Goal: Task Accomplishment & Management: Complete application form

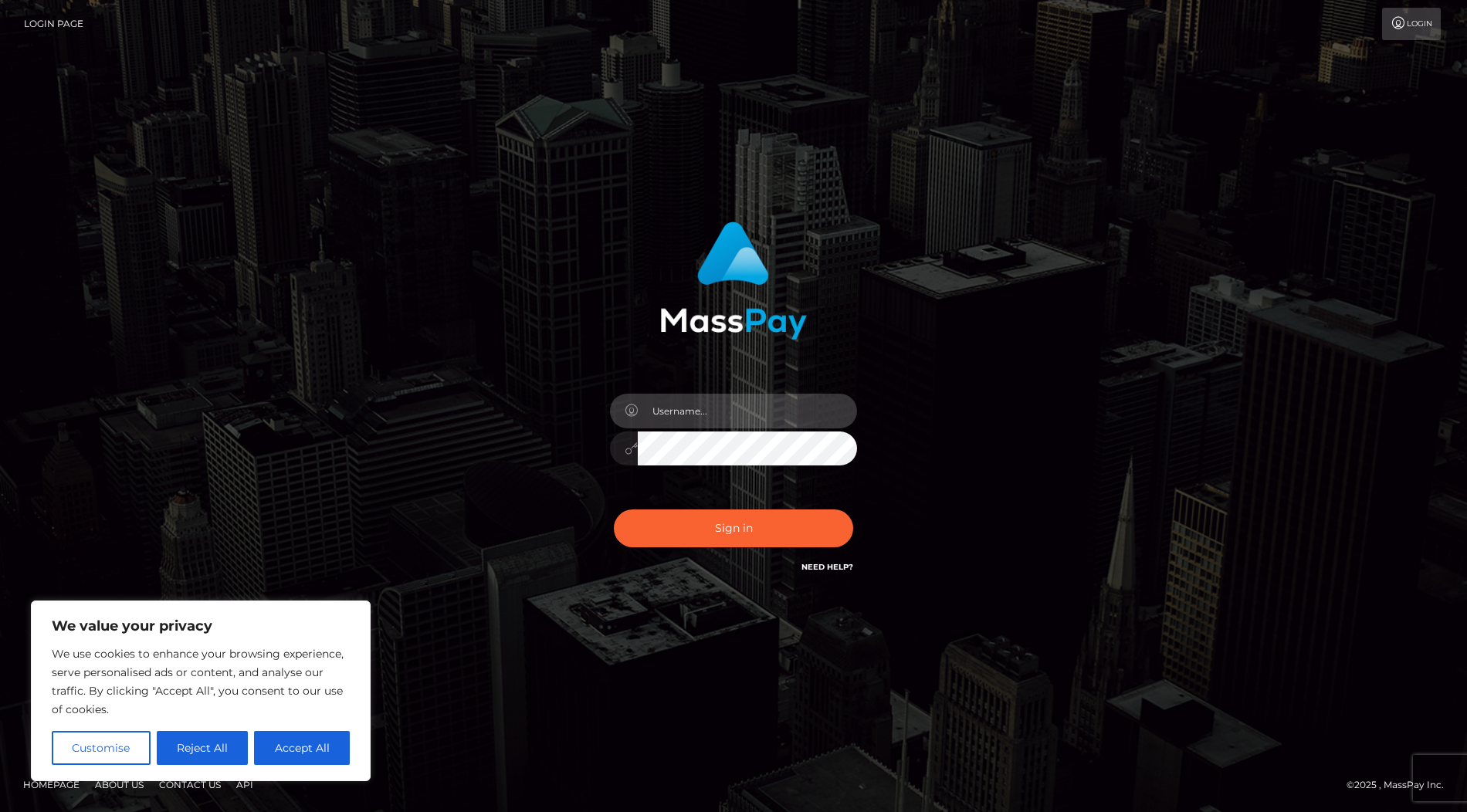
click at [715, 409] on input "text" at bounding box center [748, 410] width 219 height 34
click at [690, 417] on input "text" at bounding box center [748, 410] width 219 height 34
click at [0, 811] on com-1password-button at bounding box center [0, 812] width 0 height 0
type input "lidiapaybis"
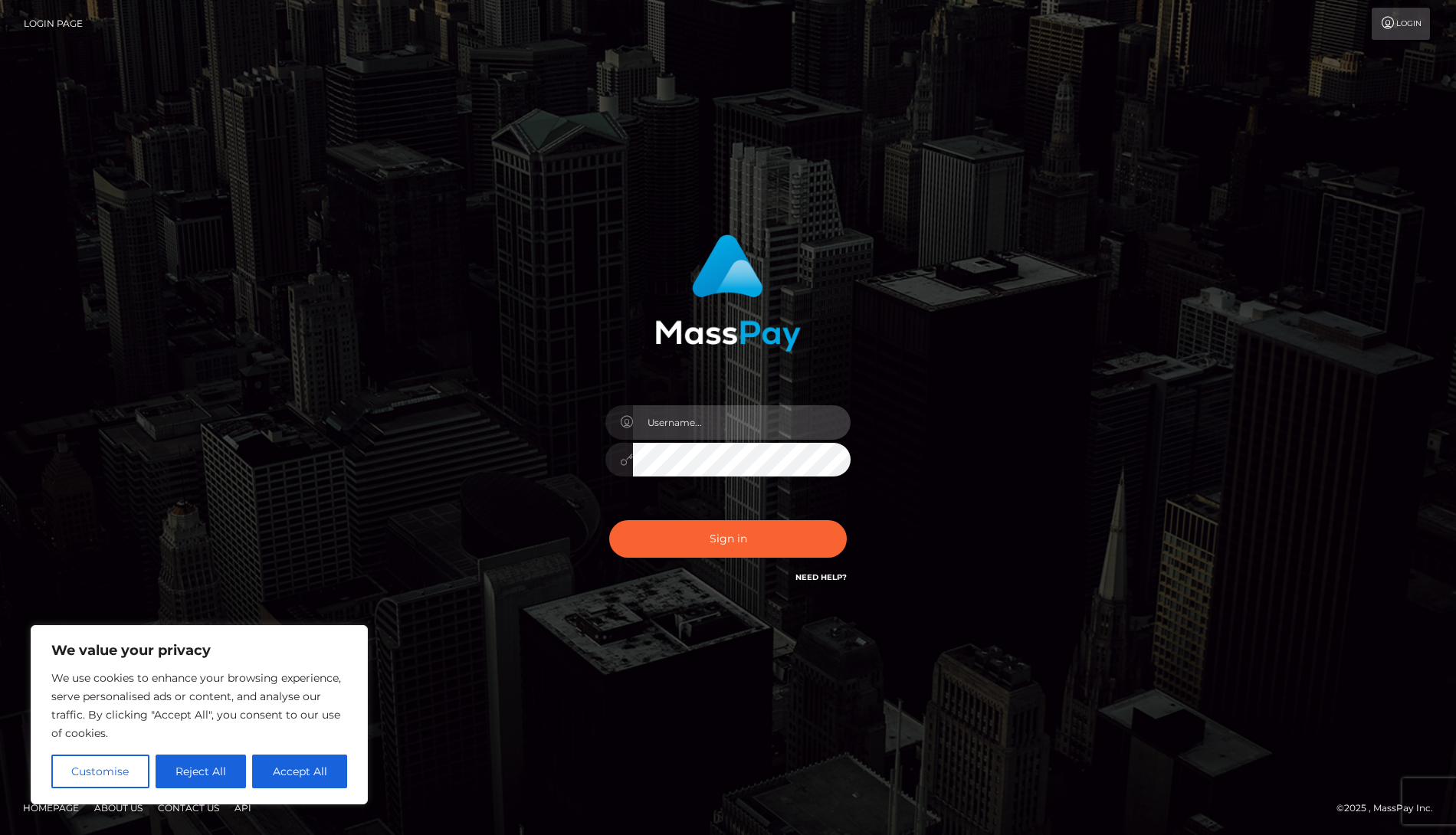
click at [743, 428] on input "text" at bounding box center [742, 422] width 218 height 34
click at [706, 426] on input "text" at bounding box center [742, 422] width 218 height 34
type input "lidiapaybis"
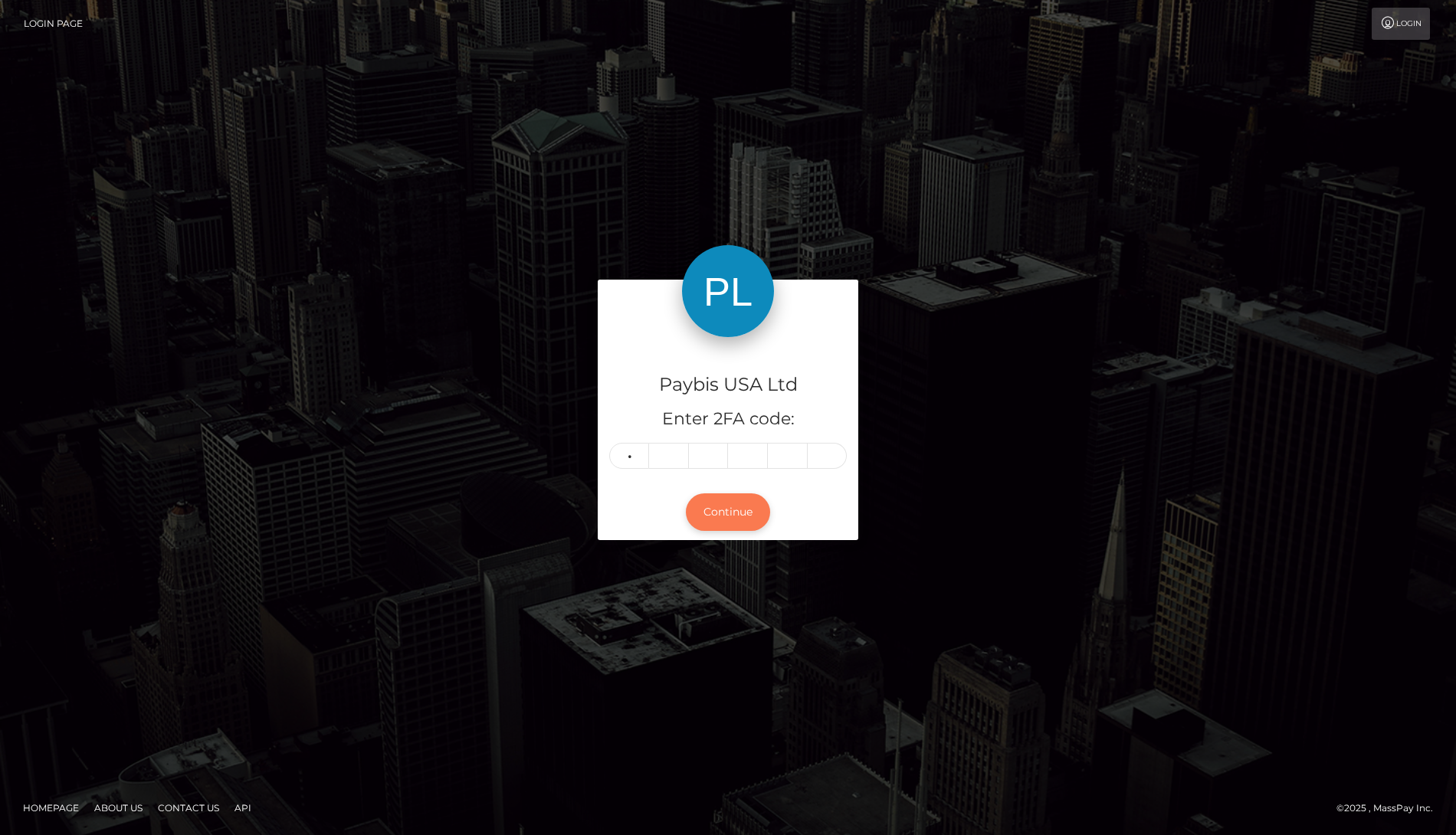
type input "1"
type input "4"
type input "2"
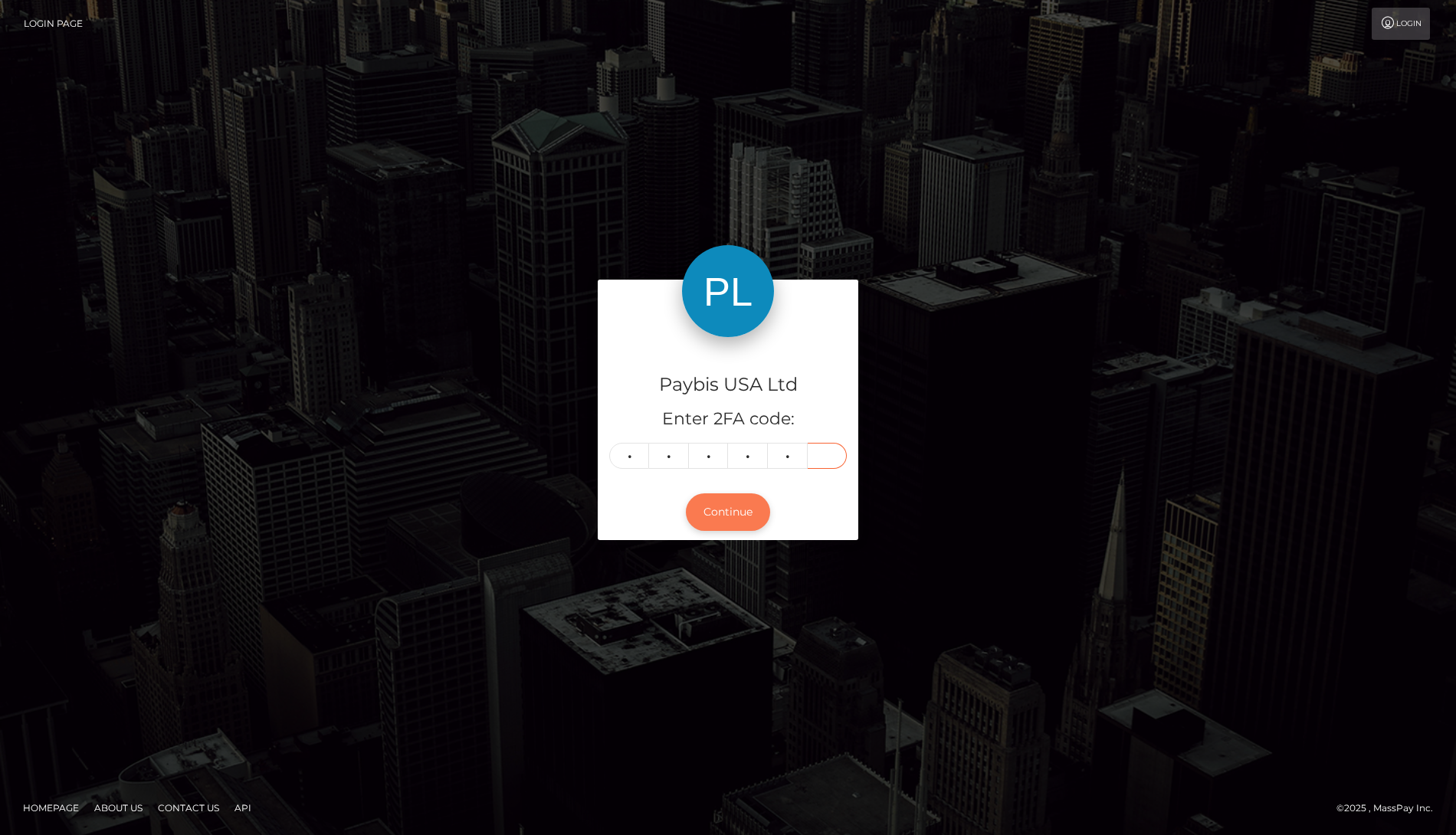
type input "9"
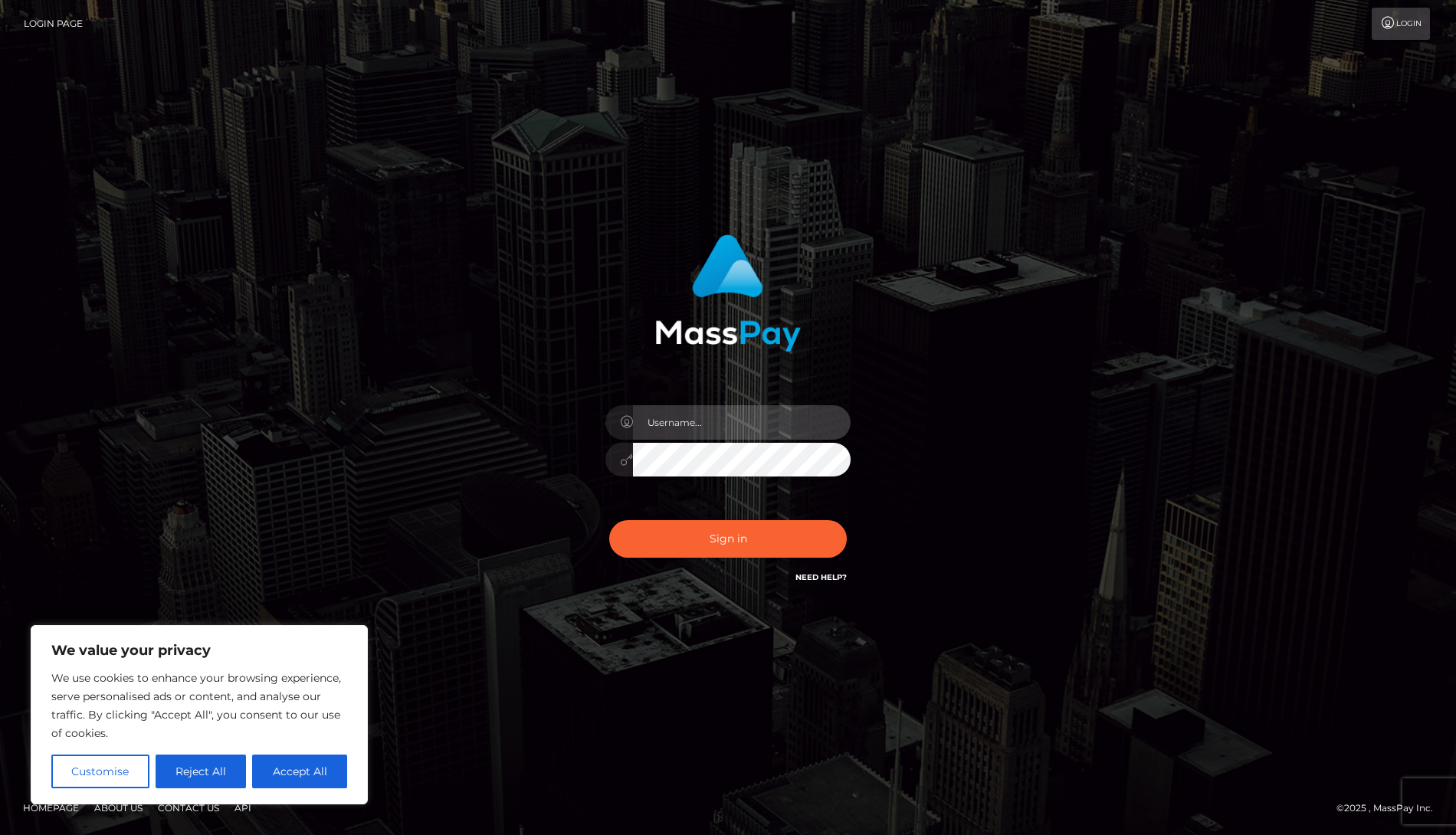
click at [735, 430] on input "text" at bounding box center [742, 422] width 218 height 34
type input "lidiapaybis"
click at [710, 427] on input "text" at bounding box center [742, 422] width 218 height 34
type input "lidiapaybis"
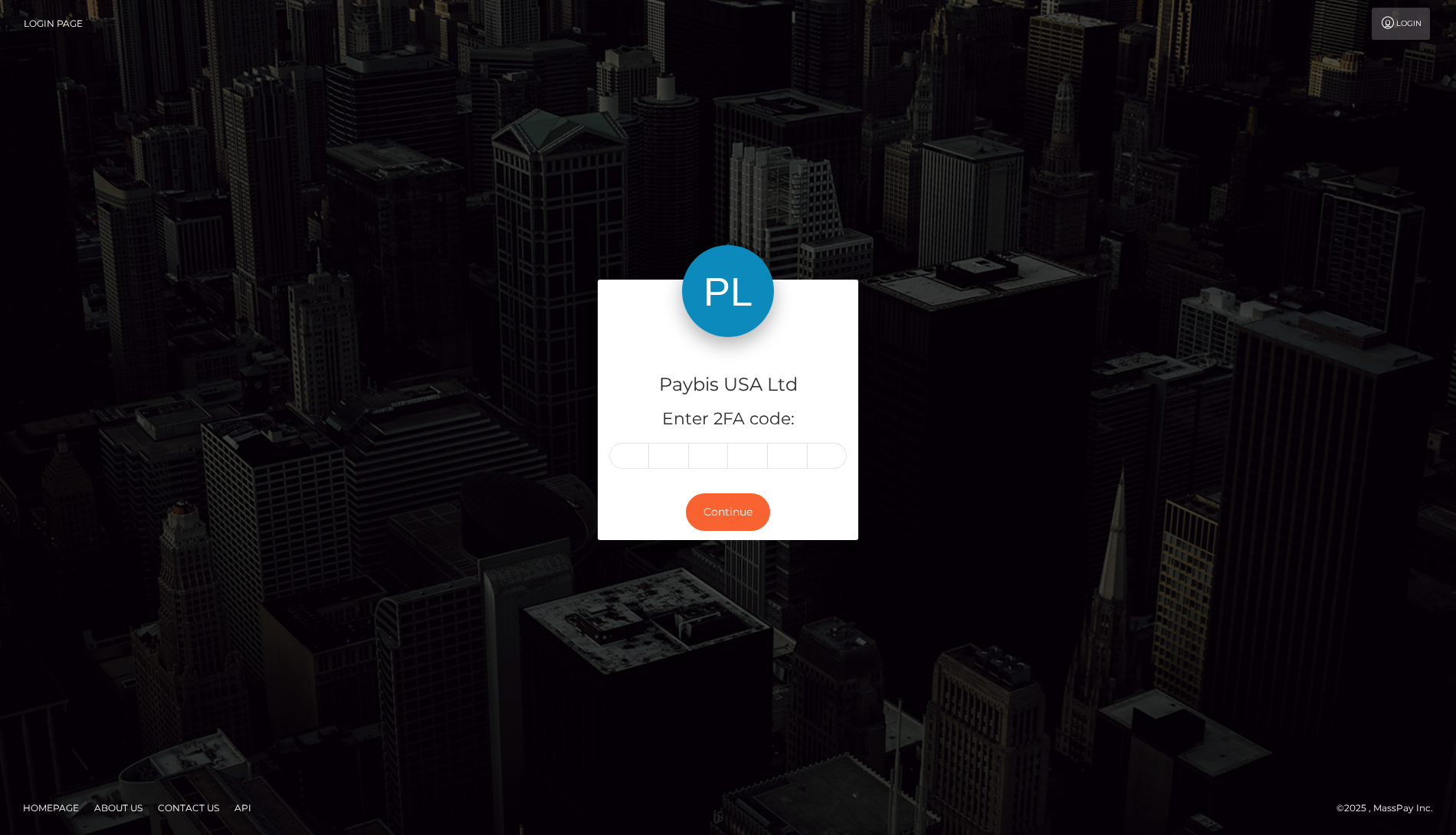
click at [623, 458] on input "text" at bounding box center [628, 456] width 39 height 26
click at [637, 460] on input "text" at bounding box center [628, 456] width 39 height 26
type input "1"
type input "2"
type input "4"
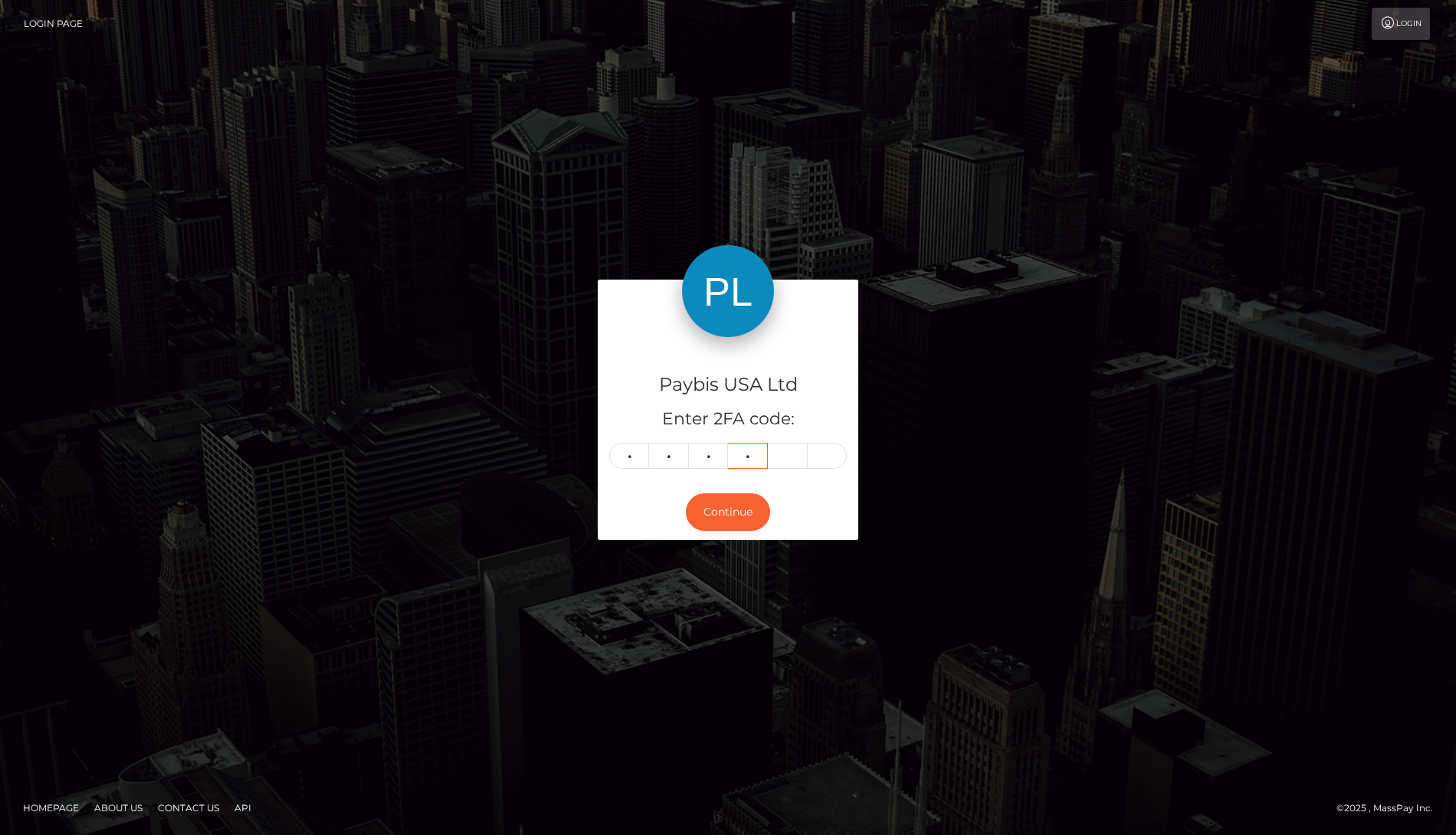
type input "1"
type input "6"
type input "1"
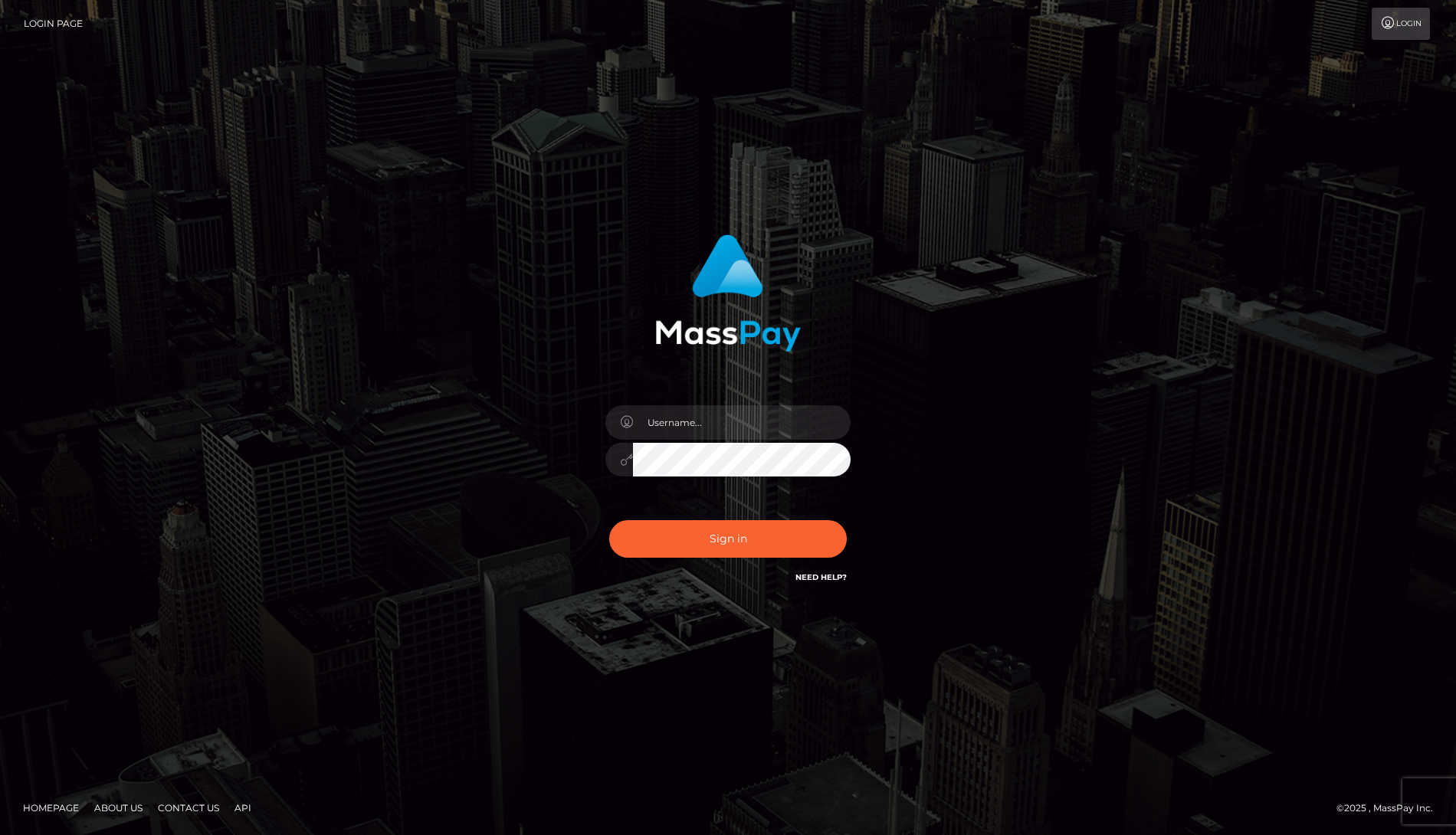
click at [692, 427] on input "text" at bounding box center [742, 422] width 218 height 34
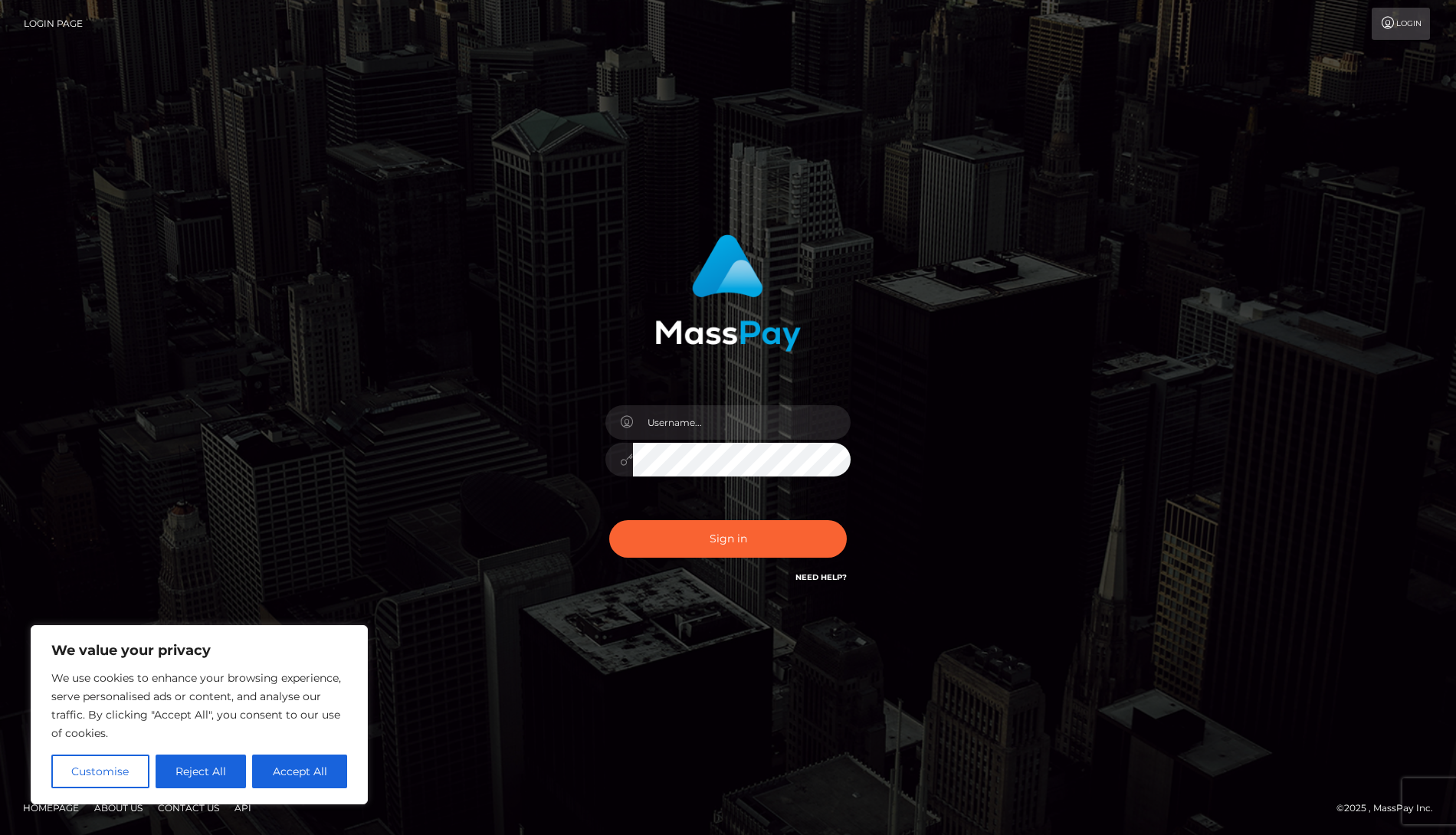
type input "lidiapaybis"
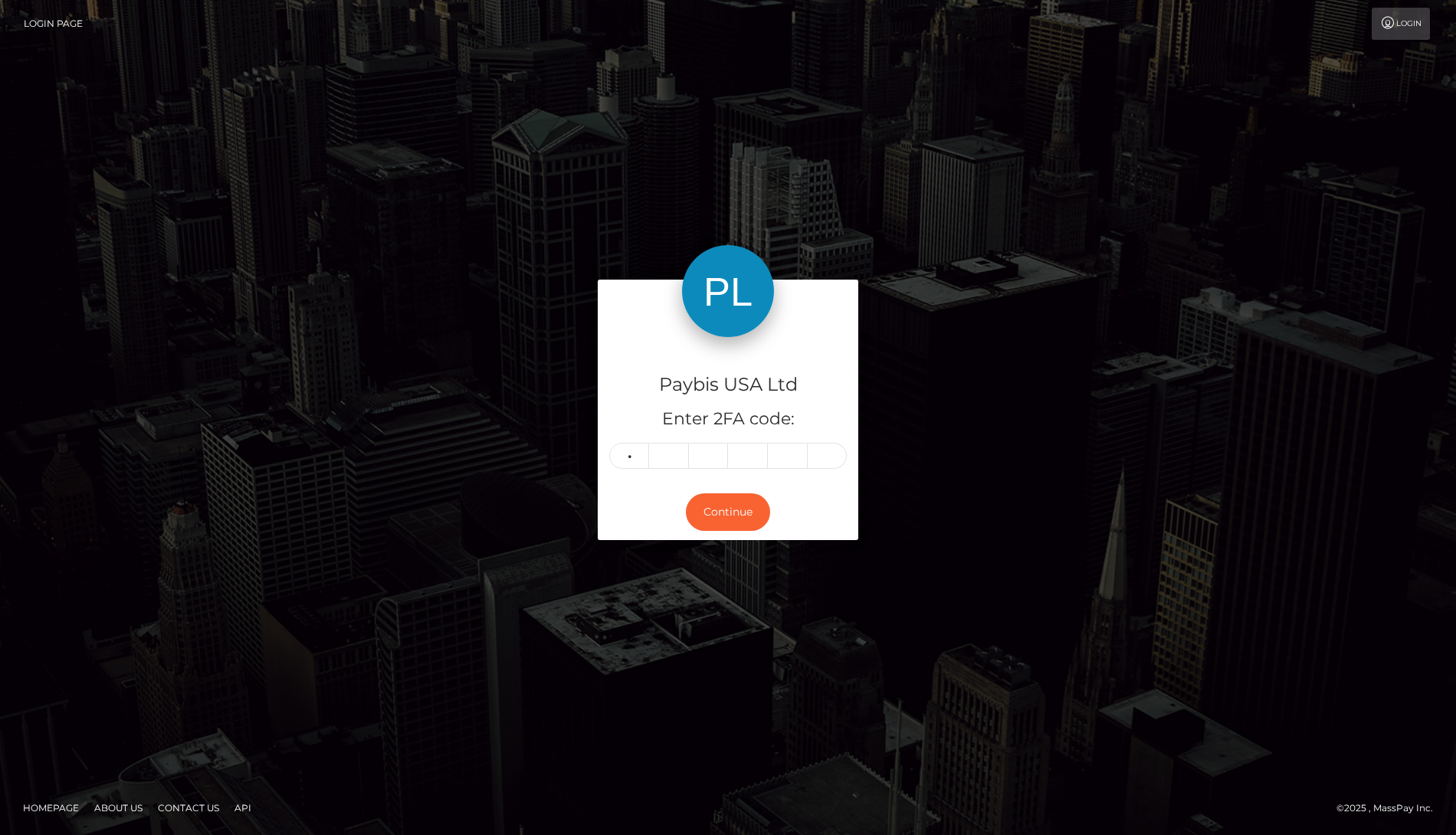
type input "3"
type input "5"
type input "1"
type input "0"
type input "2"
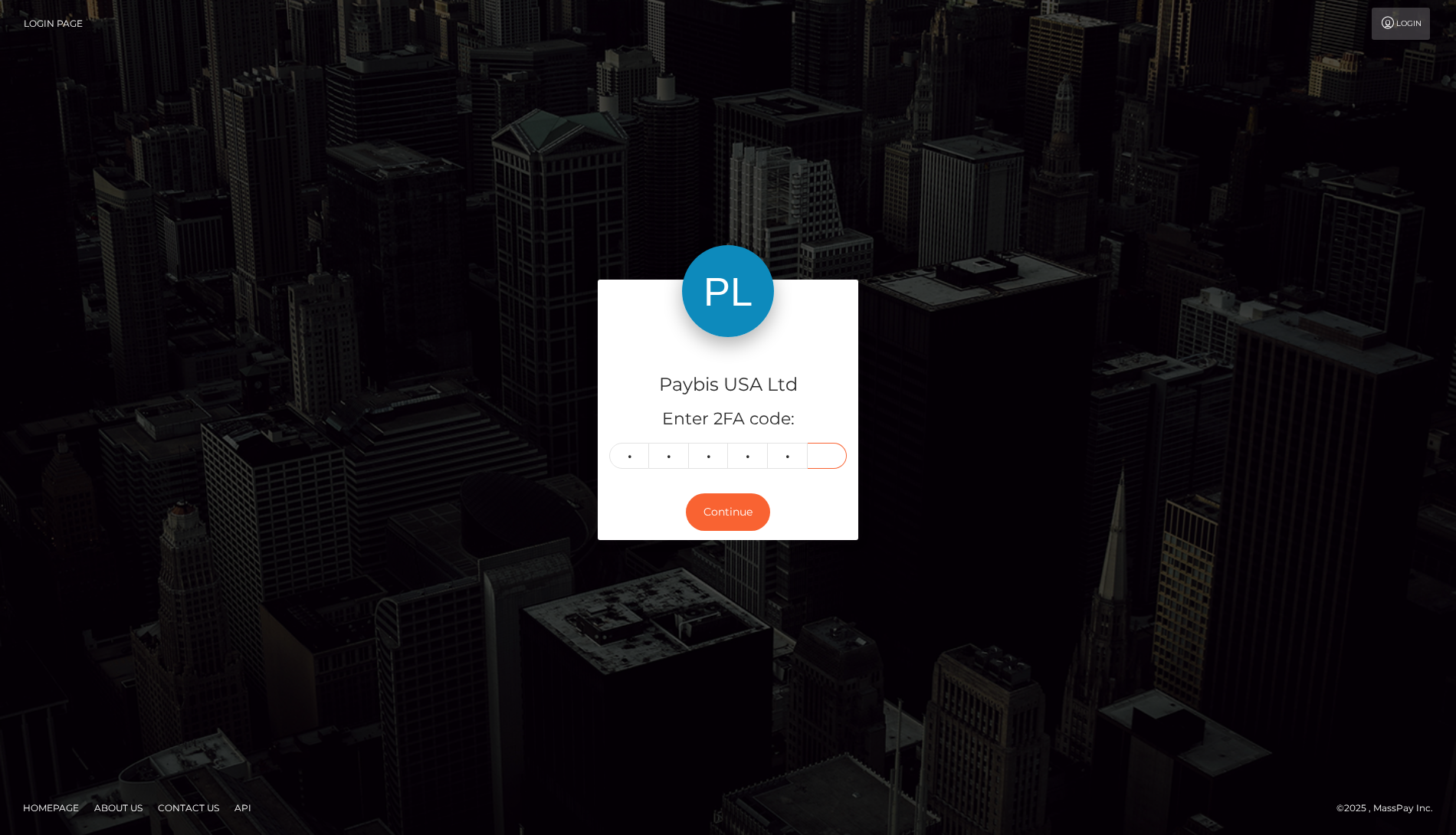
type input "6"
